Goal: Navigation & Orientation: Understand site structure

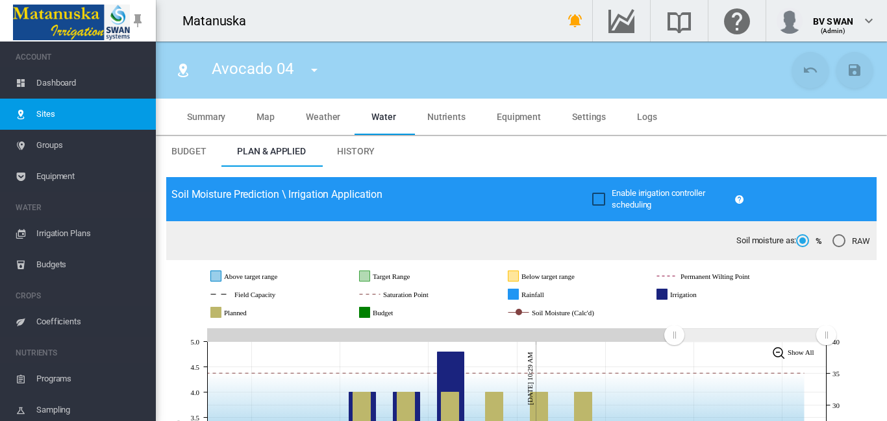
scroll to position [195, 0]
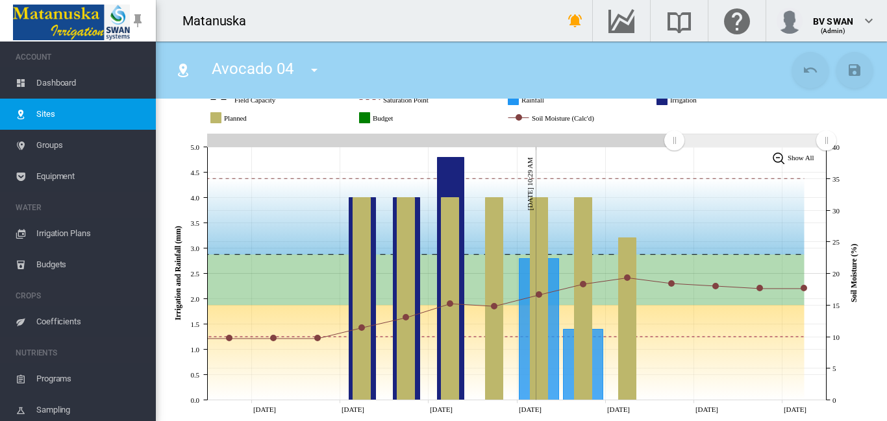
click at [45, 266] on span "Budgets" at bounding box center [90, 264] width 109 height 31
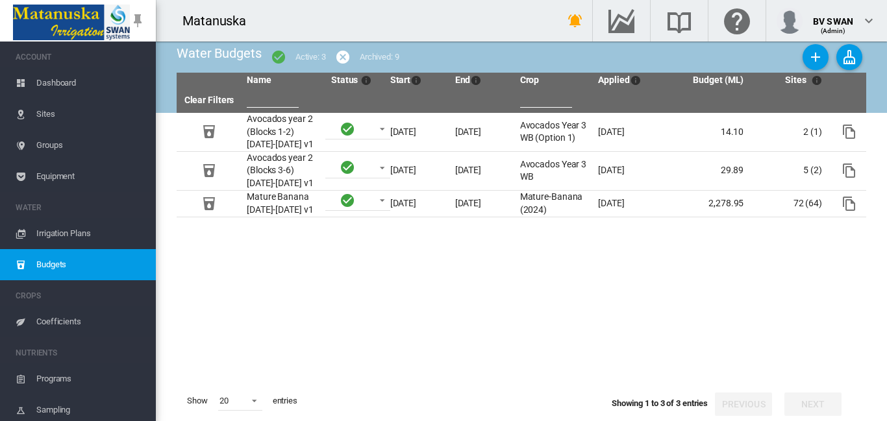
click at [73, 317] on span "Coefficients" at bounding box center [90, 321] width 109 height 31
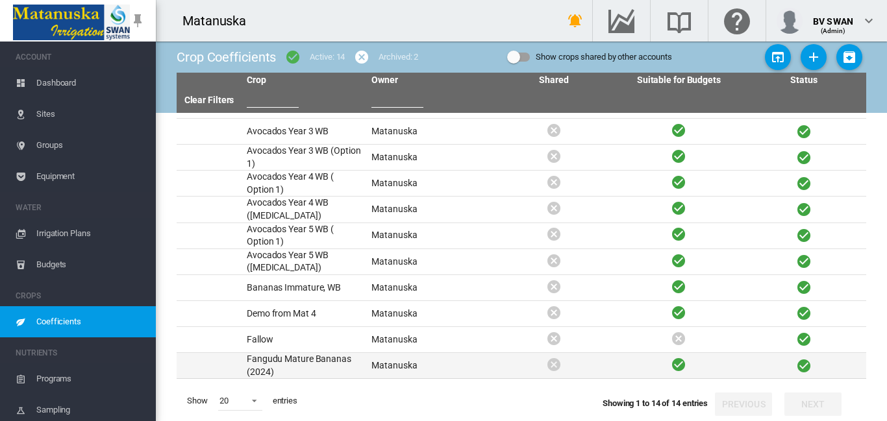
scroll to position [96, 0]
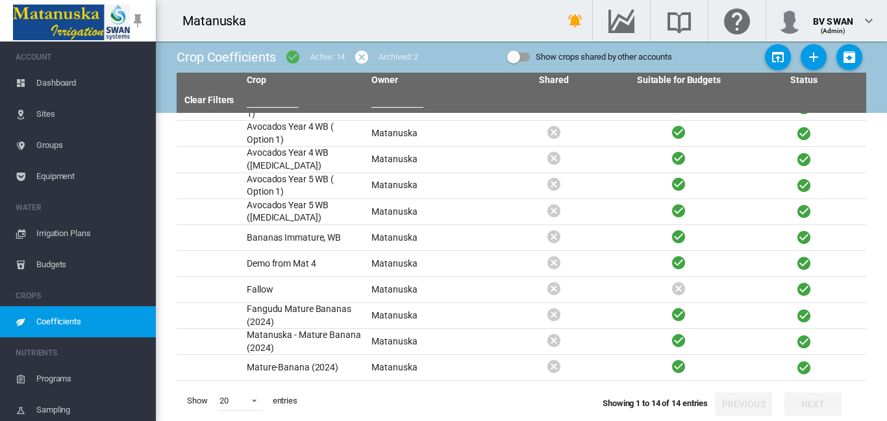
click at [57, 377] on span "Programs" at bounding box center [90, 378] width 109 height 31
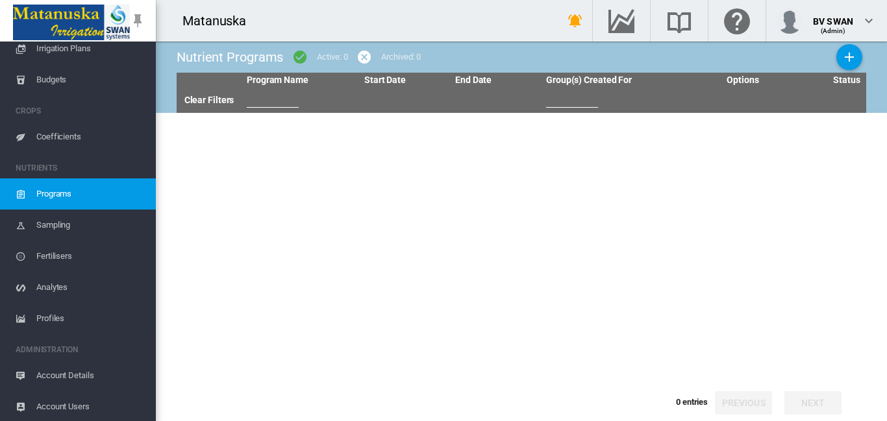
scroll to position [186, 0]
click at [56, 223] on span "Sampling" at bounding box center [90, 223] width 109 height 31
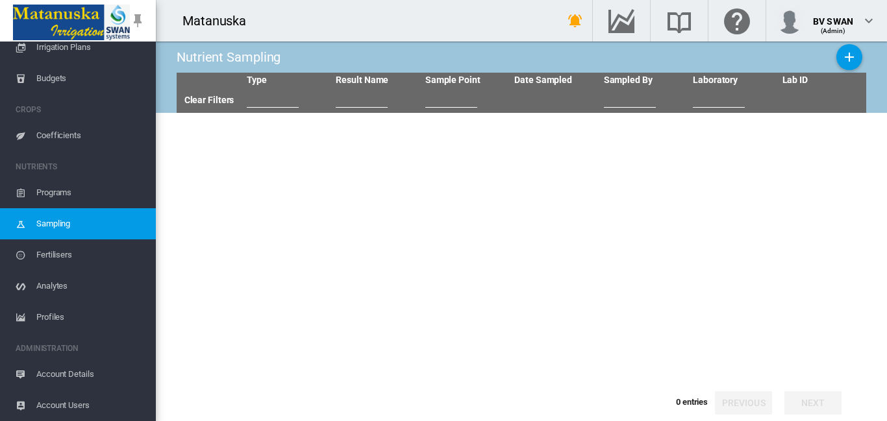
click at [49, 251] on span "Fertilisers" at bounding box center [90, 255] width 109 height 31
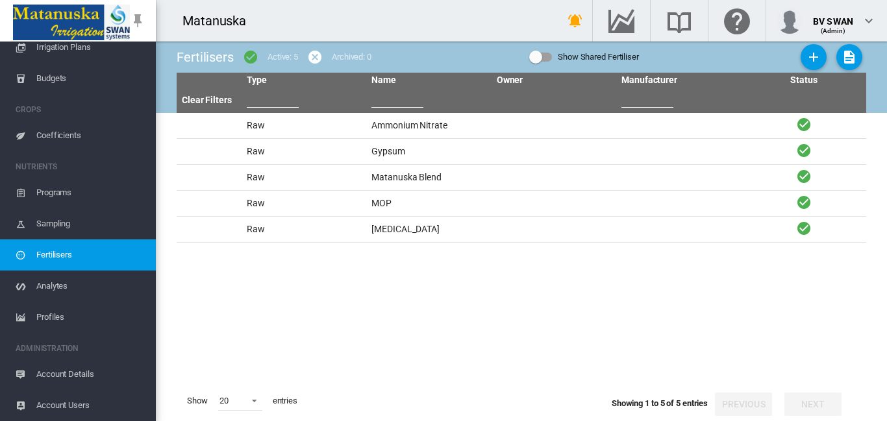
click at [69, 291] on span "Analytes" at bounding box center [90, 286] width 109 height 31
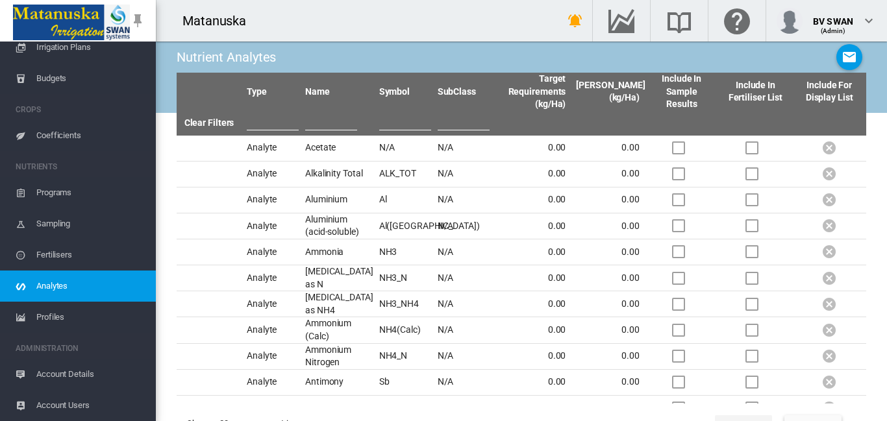
click at [68, 319] on span "Profiles" at bounding box center [90, 317] width 109 height 31
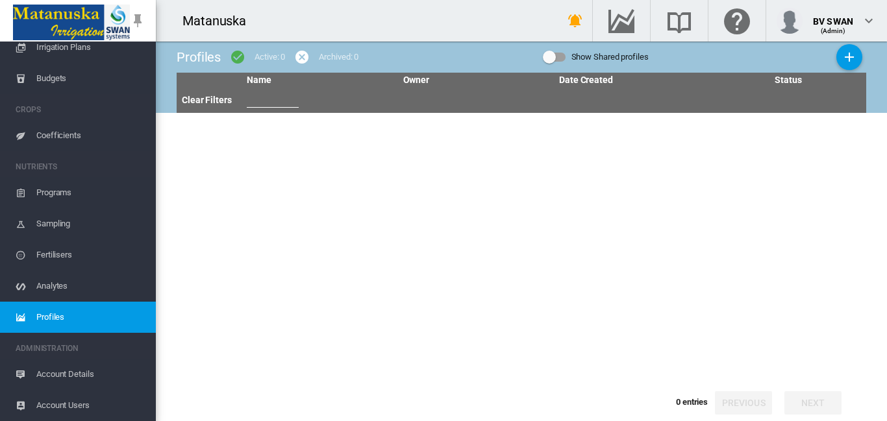
click at [56, 367] on span "Account Details" at bounding box center [90, 374] width 109 height 31
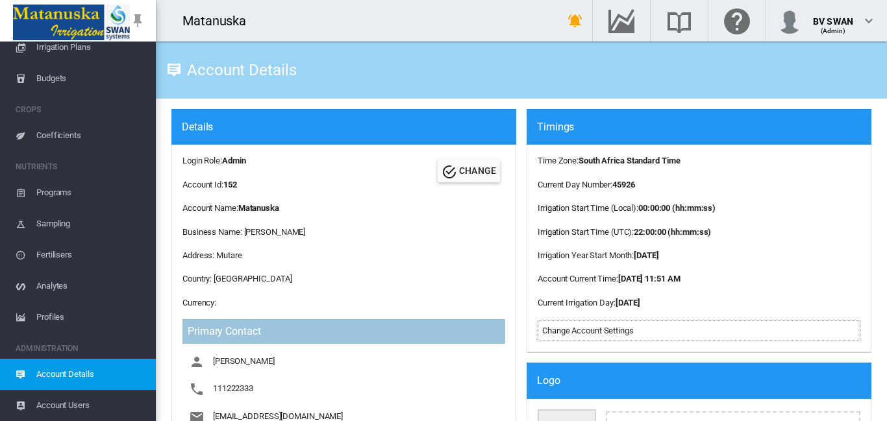
click at [34, 221] on link "Sampling" at bounding box center [78, 223] width 156 height 31
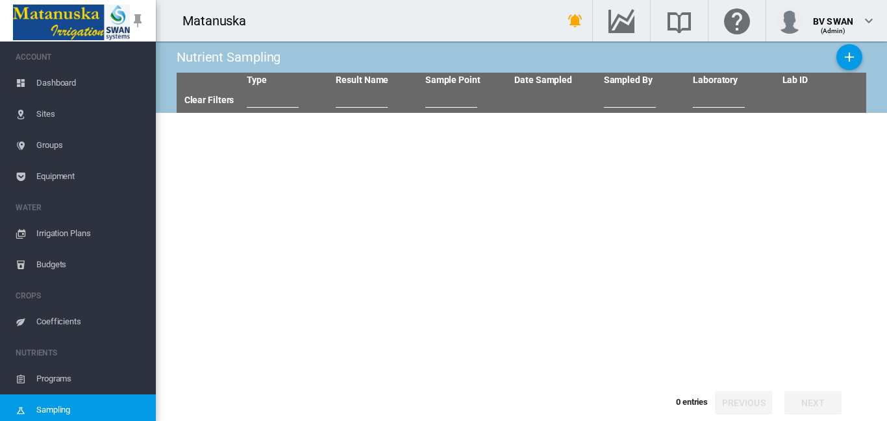
click at [45, 116] on span "Sites" at bounding box center [90, 114] width 109 height 31
